Goal: Task Accomplishment & Management: Manage account settings

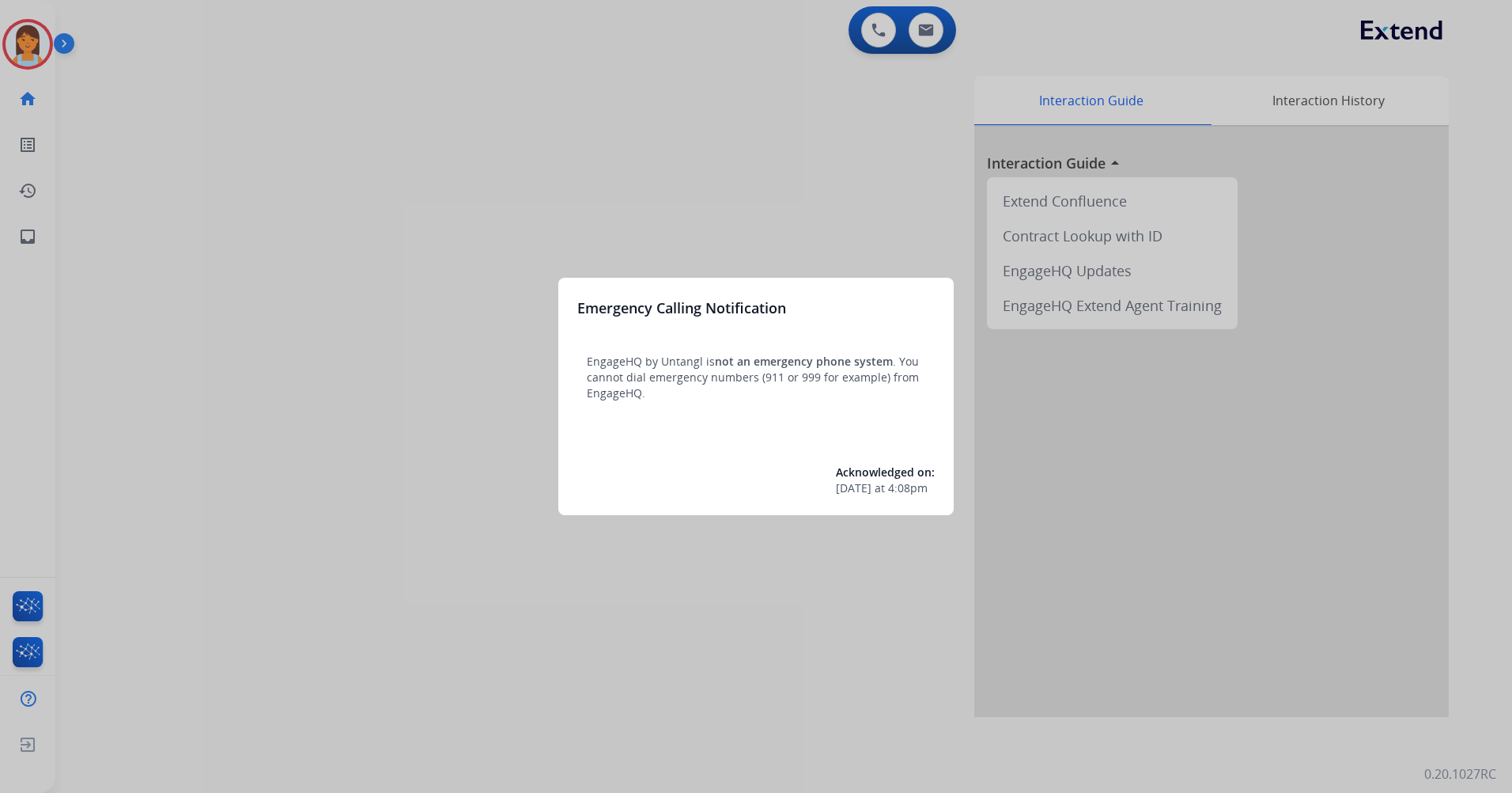
click at [353, 240] on div at bounding box center [756, 396] width 1512 height 793
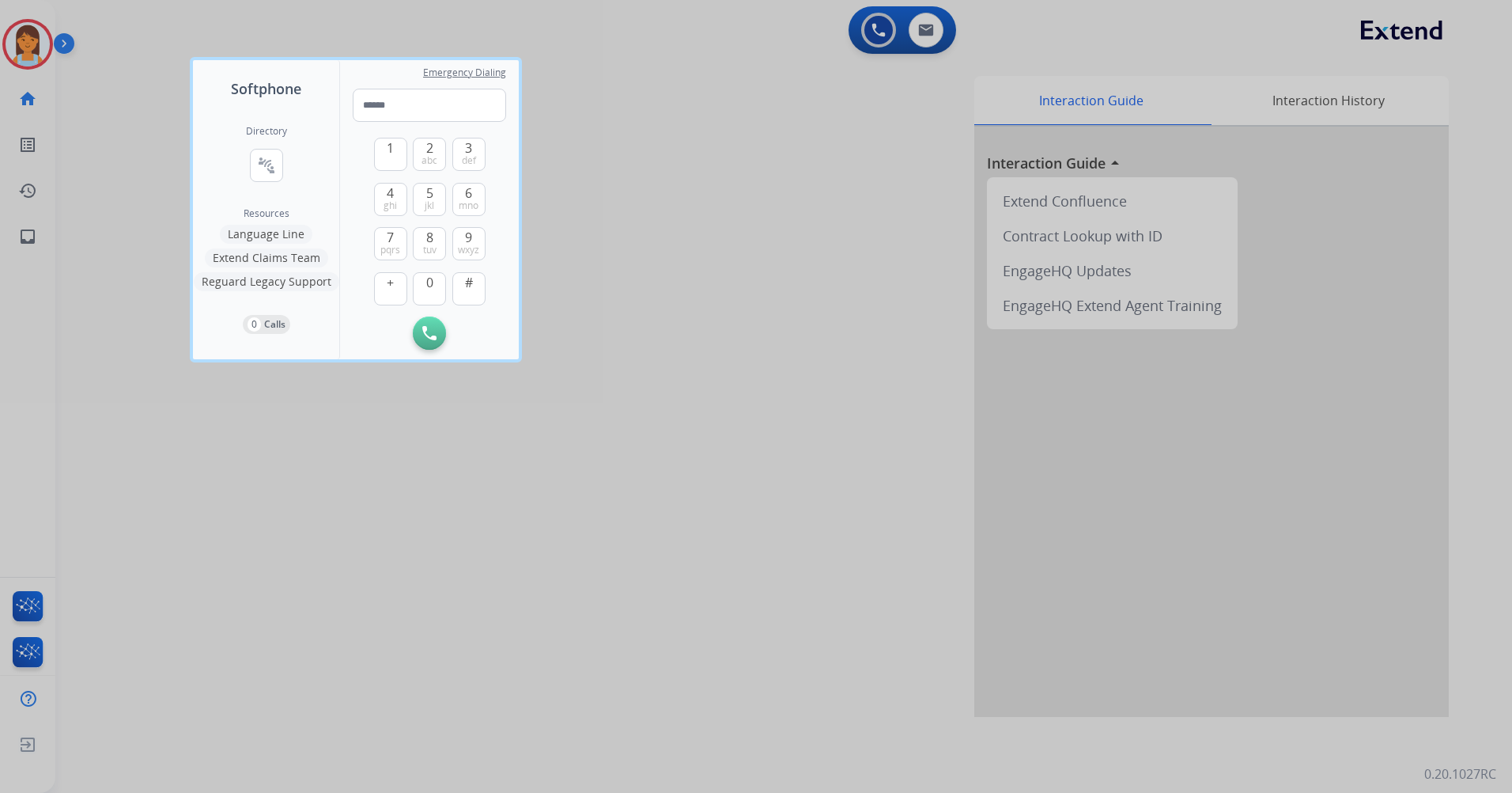
click at [429, 21] on div at bounding box center [756, 396] width 1512 height 793
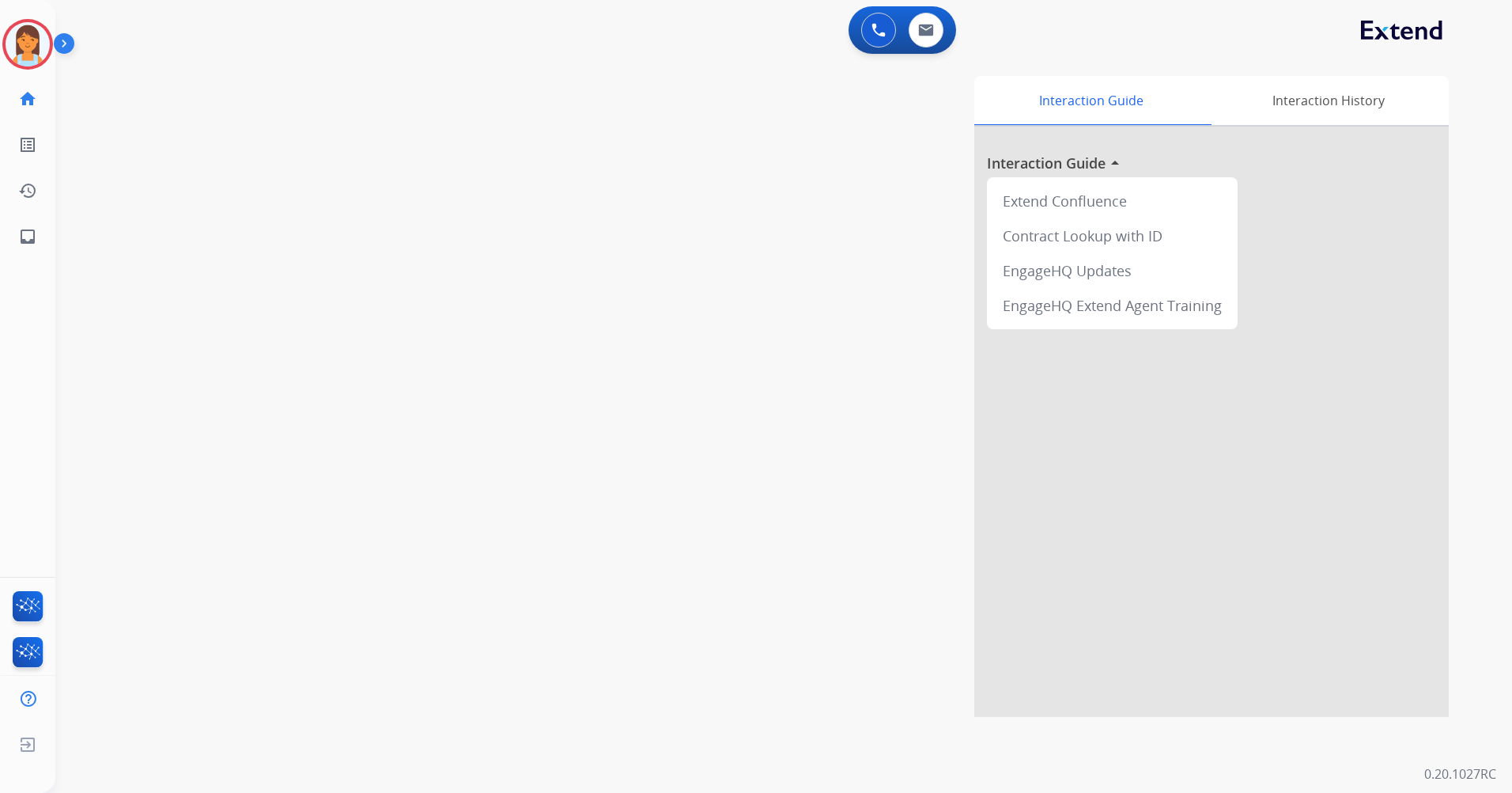
click at [31, 55] on img at bounding box center [28, 44] width 44 height 44
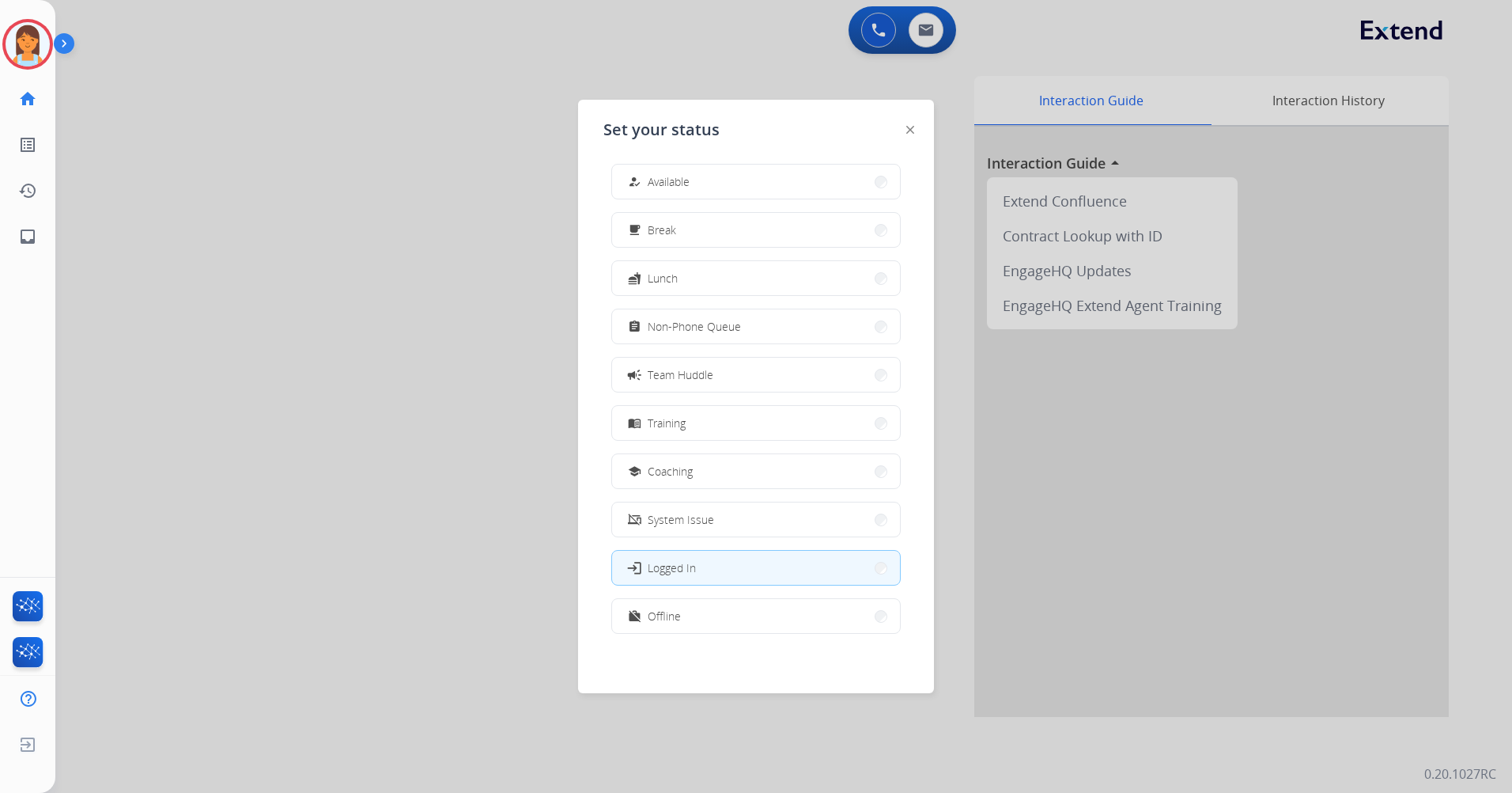
scroll to position [5, 0]
click at [764, 608] on button "work_off Offline" at bounding box center [756, 616] width 288 height 34
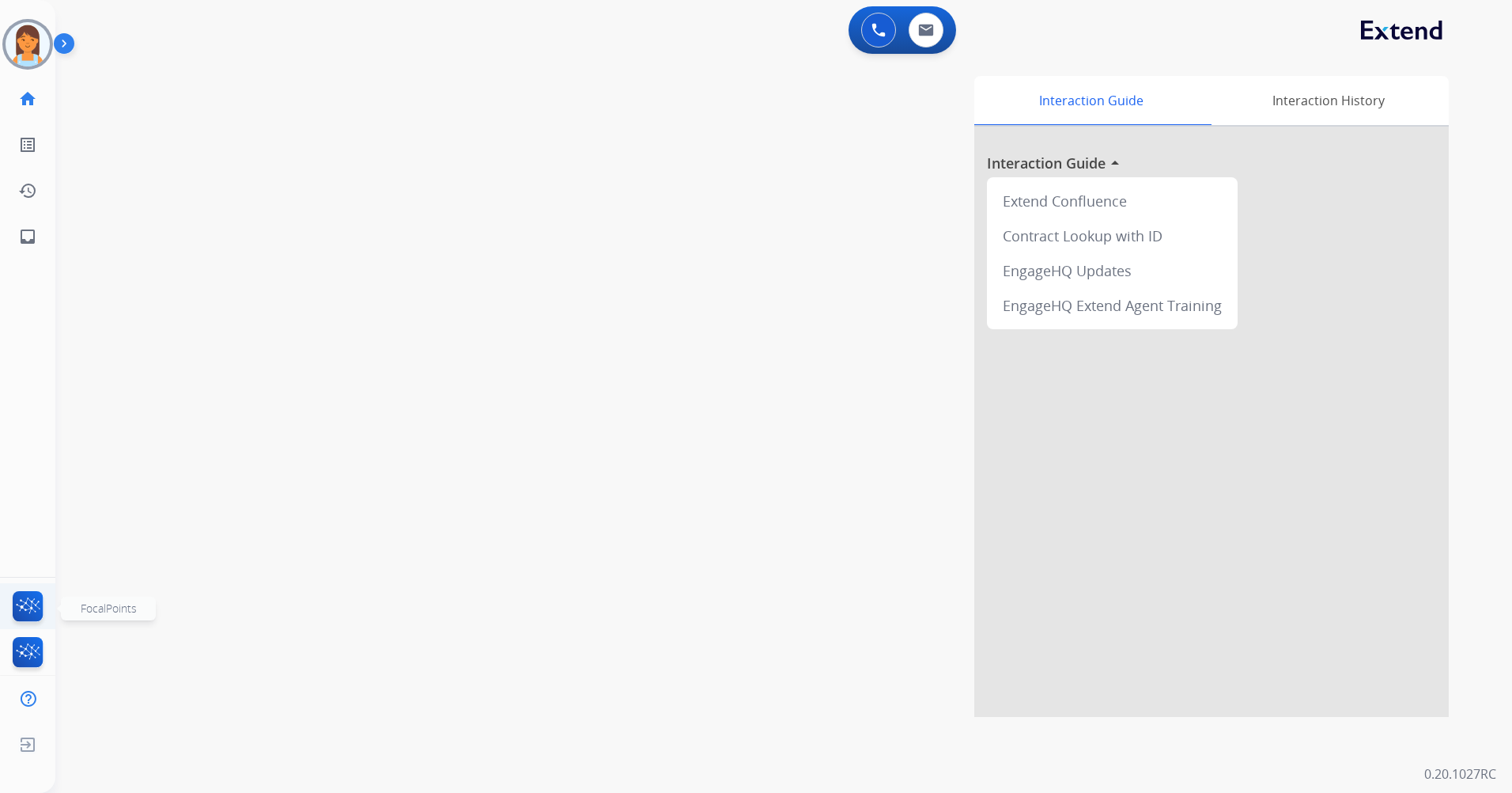
click at [28, 602] on img at bounding box center [28, 609] width 37 height 37
